Goal: Navigation & Orientation: Find specific page/section

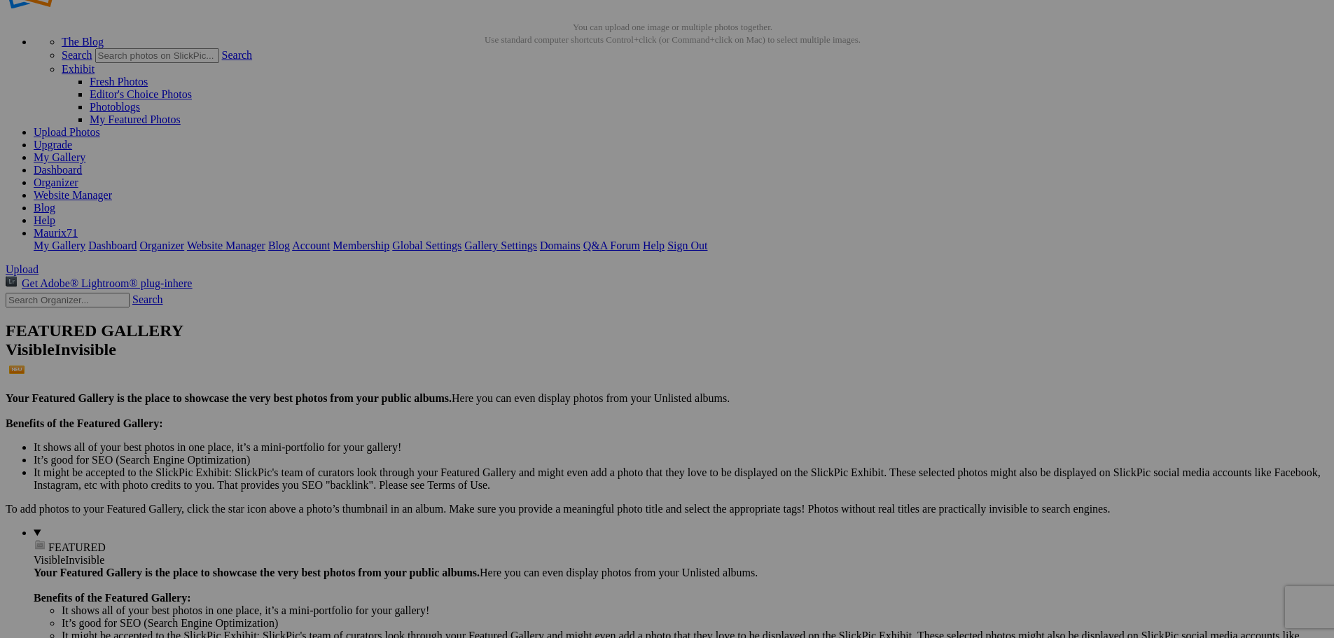
scroll to position [350, 0]
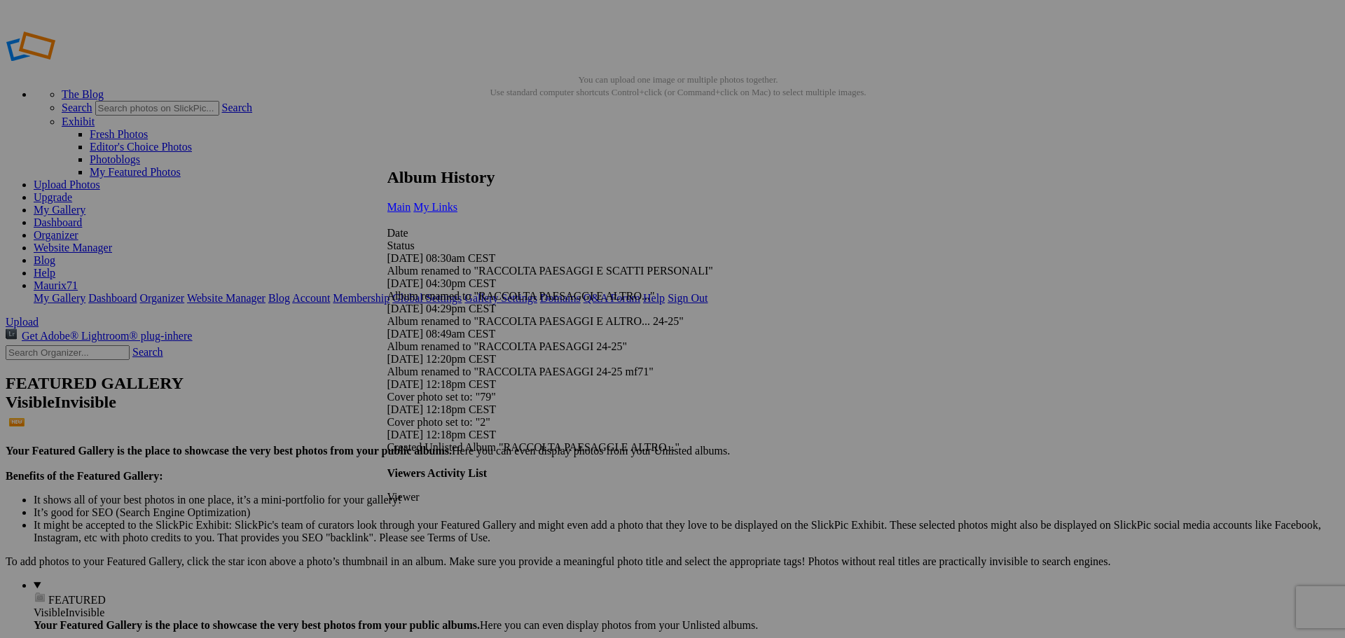
click at [457, 201] on link "My Links" at bounding box center [435, 207] width 44 height 12
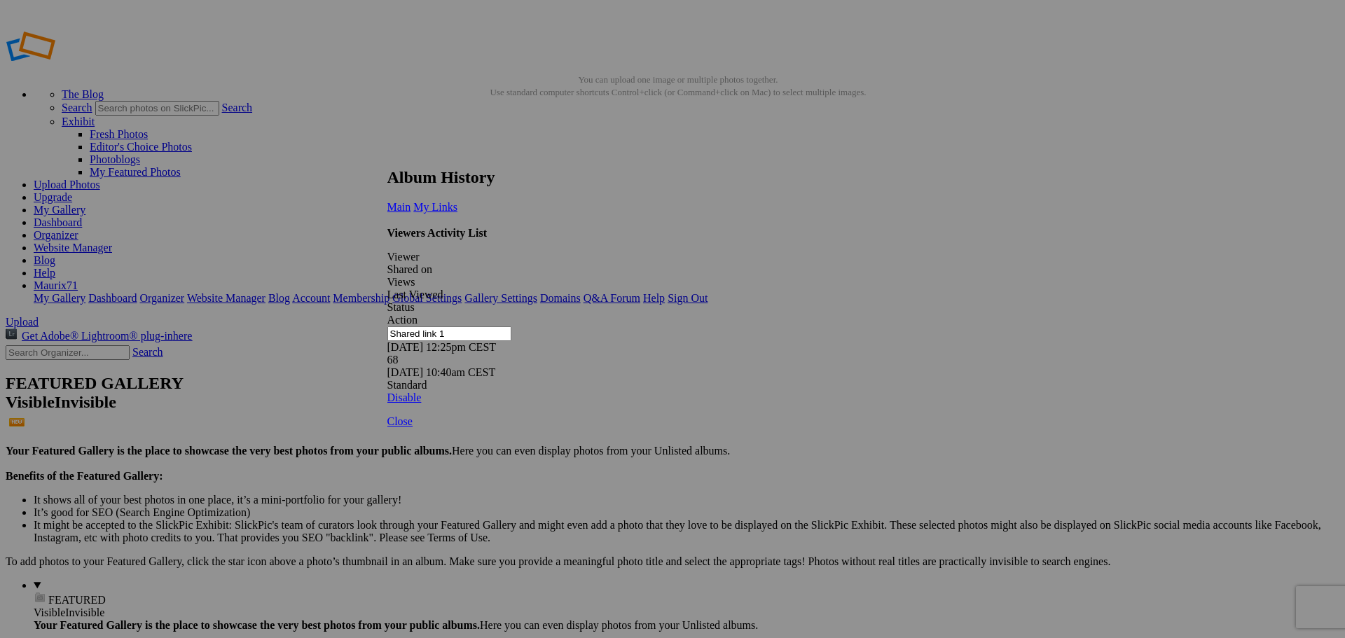
click at [387, 155] on link at bounding box center [387, 155] width 0 height 0
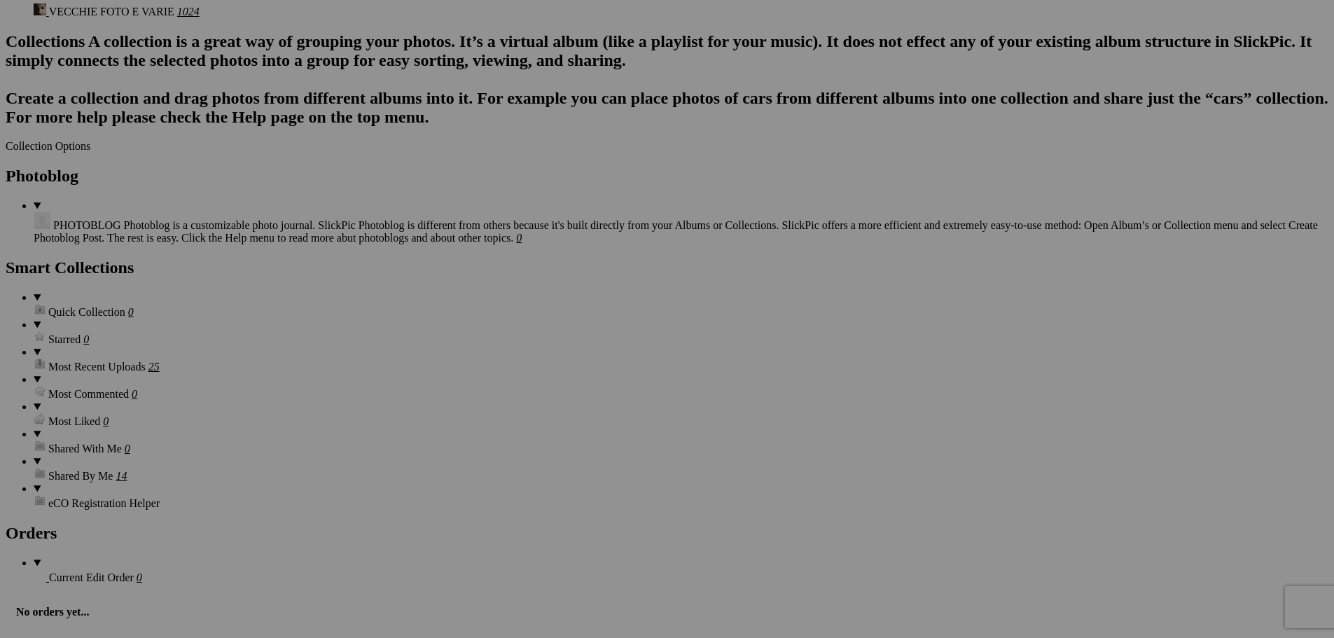
scroll to position [3603, 0]
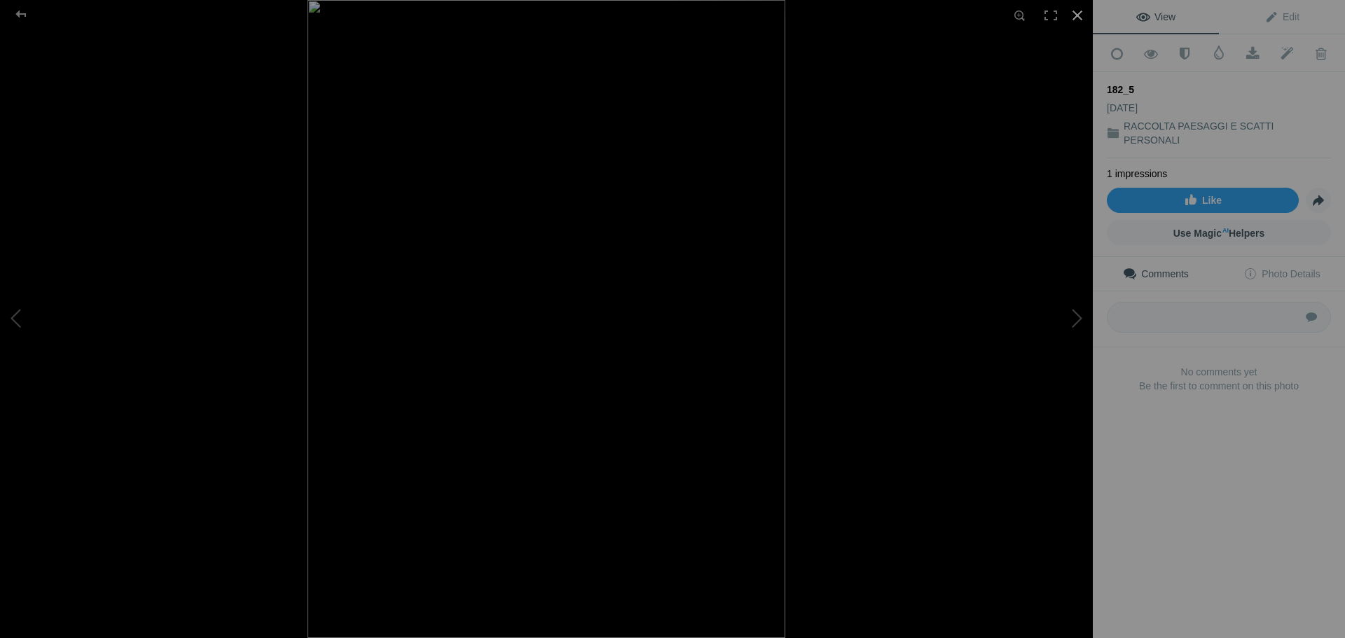
click at [1080, 12] on div at bounding box center [1077, 15] width 31 height 31
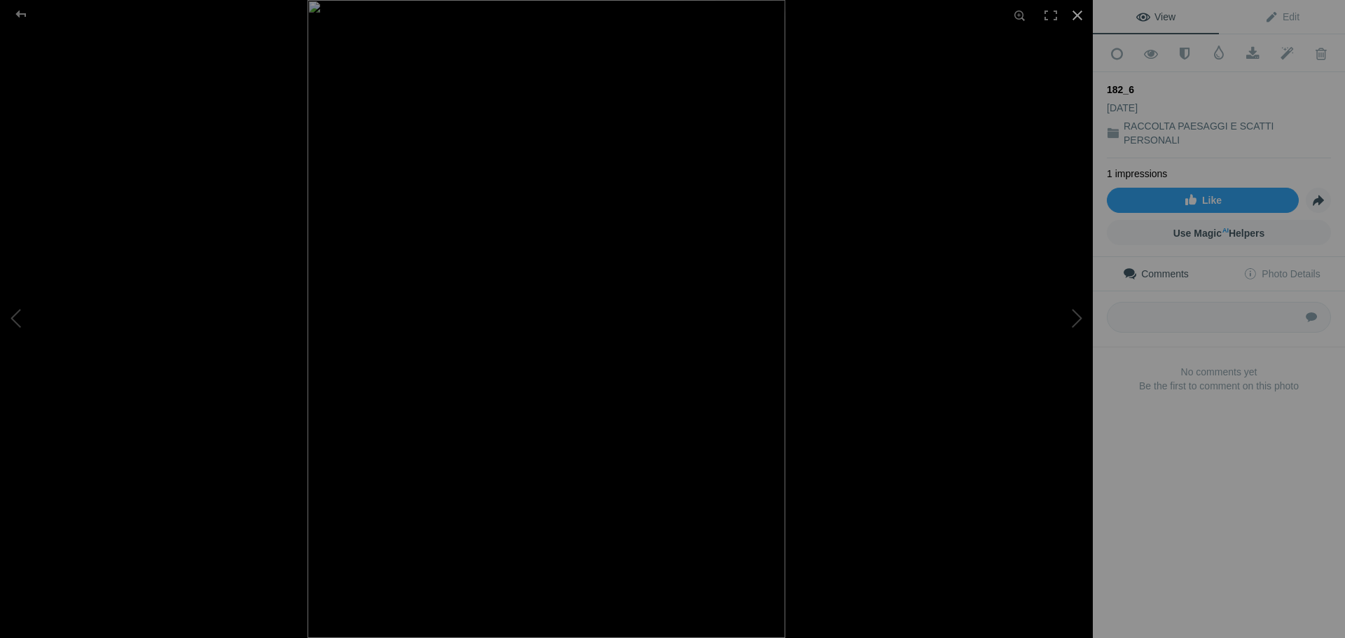
click at [1077, 15] on div at bounding box center [1077, 15] width 31 height 31
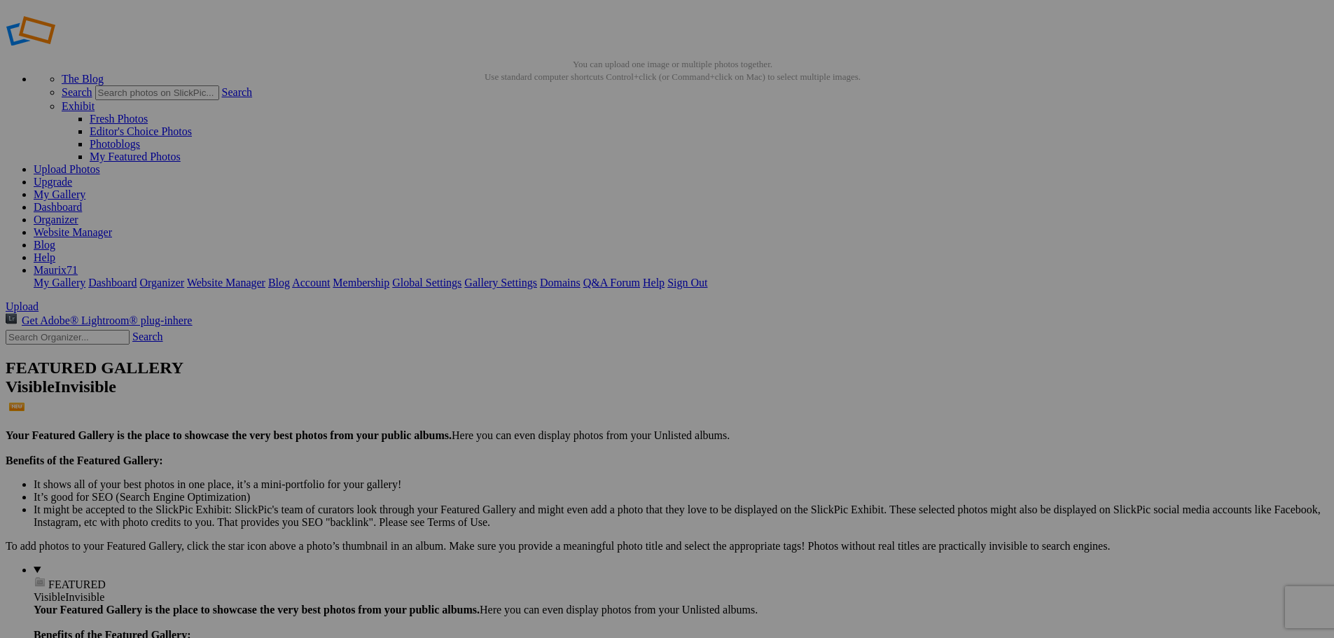
scroll to position [0, 0]
